Goal: Book appointment/travel/reservation

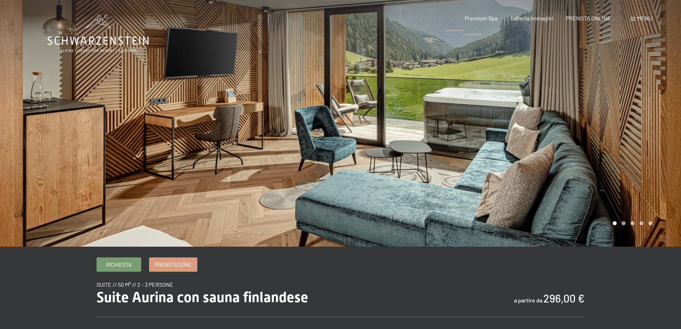
click at [624, 224] on div at bounding box center [511, 123] width 341 height 246
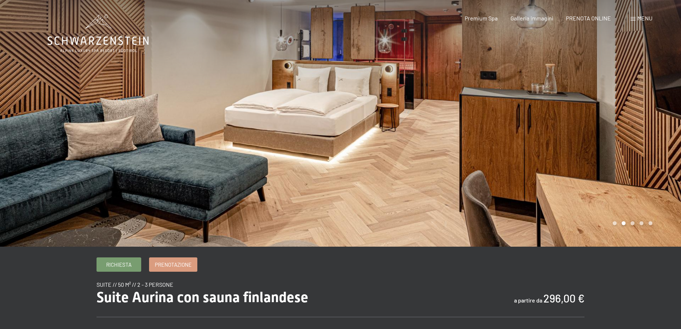
click at [624, 224] on div at bounding box center [511, 123] width 341 height 246
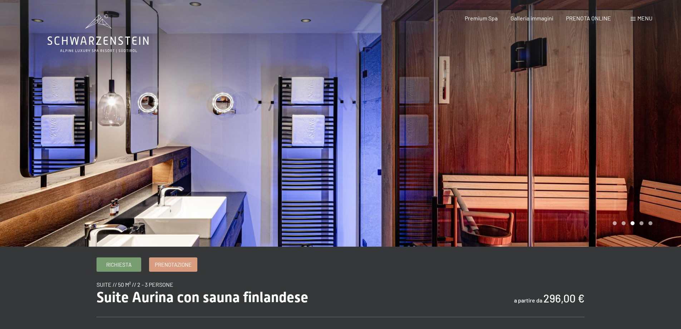
click at [624, 224] on div at bounding box center [511, 123] width 341 height 246
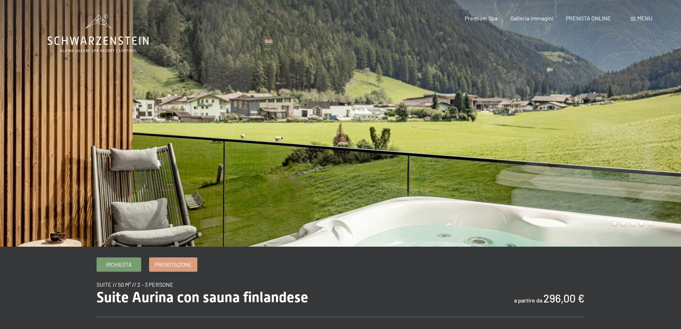
click at [624, 224] on div at bounding box center [511, 123] width 341 height 246
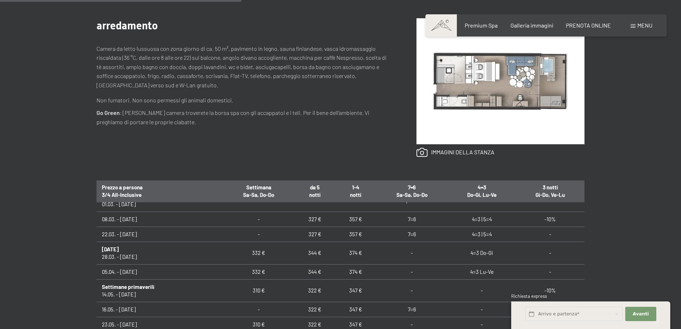
scroll to position [429, 0]
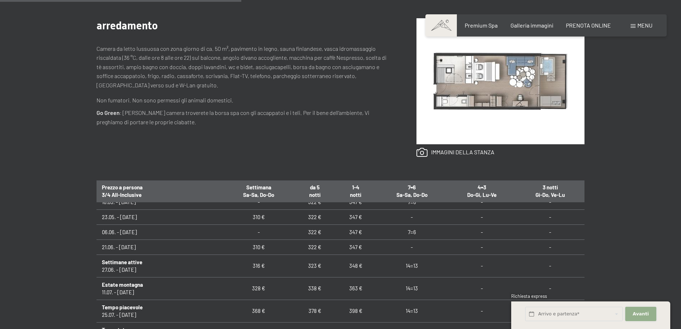
click at [643, 310] on button "Avanti Nascondere i campi dell'indirizzo" at bounding box center [641, 314] width 31 height 15
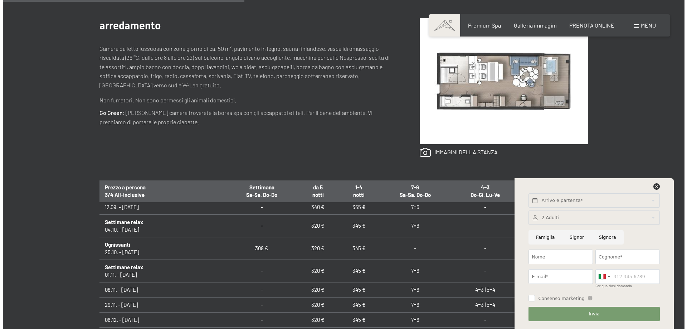
scroll to position [621, 0]
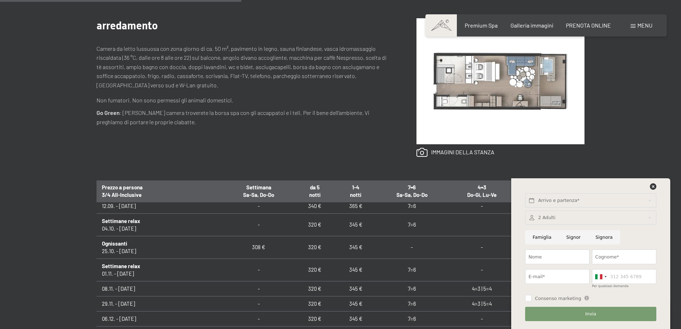
click at [636, 25] on div "Menu" at bounding box center [642, 25] width 22 height 8
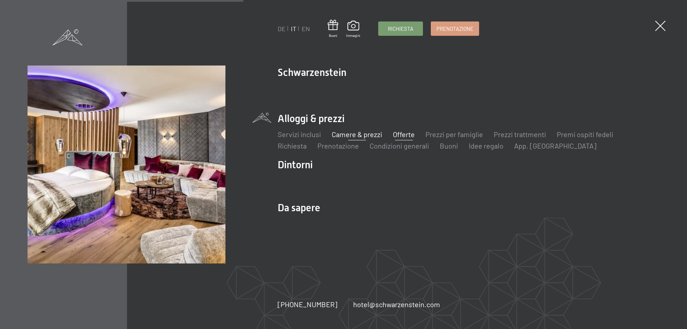
click at [403, 135] on link "Offerte" at bounding box center [404, 134] width 22 height 9
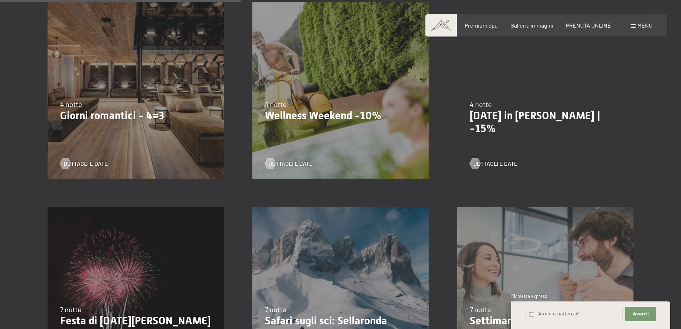
scroll to position [572, 0]
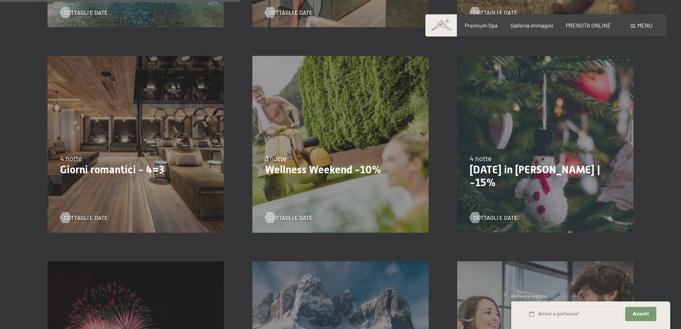
click at [83, 174] on p "Giorni romantici - 4=3" at bounding box center [135, 169] width 151 height 13
click at [101, 218] on span "Dettagli e Date" at bounding box center [93, 218] width 44 height 8
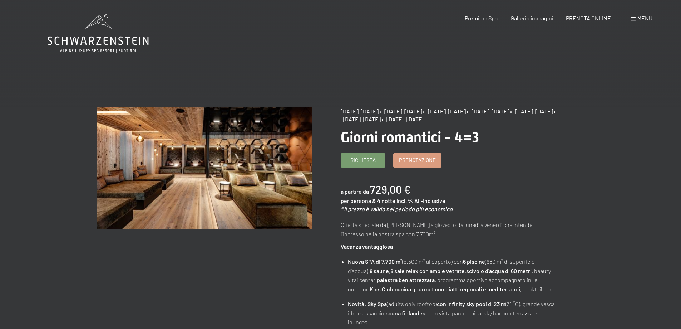
click at [647, 17] on span "Menu" at bounding box center [645, 18] width 15 height 7
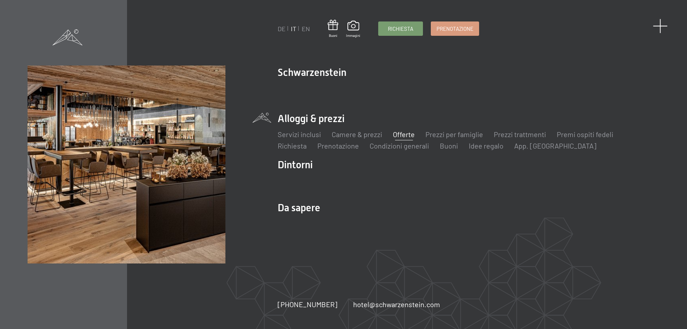
click at [664, 27] on span at bounding box center [660, 26] width 15 height 15
